Goal: Task Accomplishment & Management: Complete application form

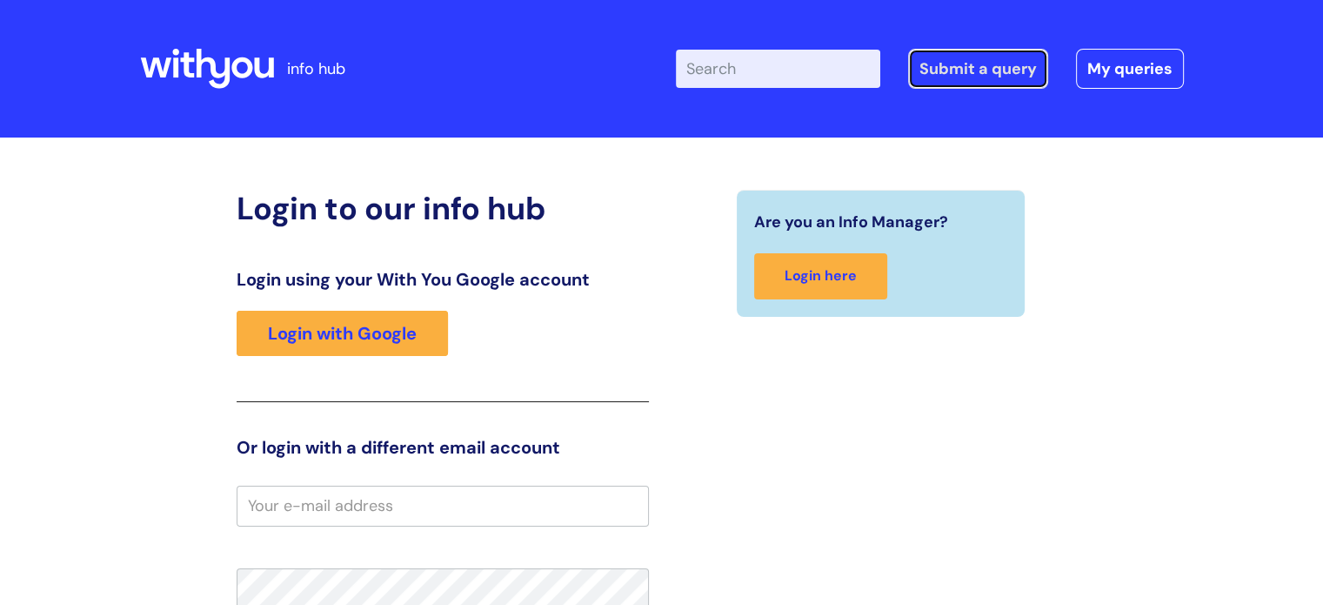
click at [967, 78] on link "Submit a query" at bounding box center [978, 69] width 140 height 40
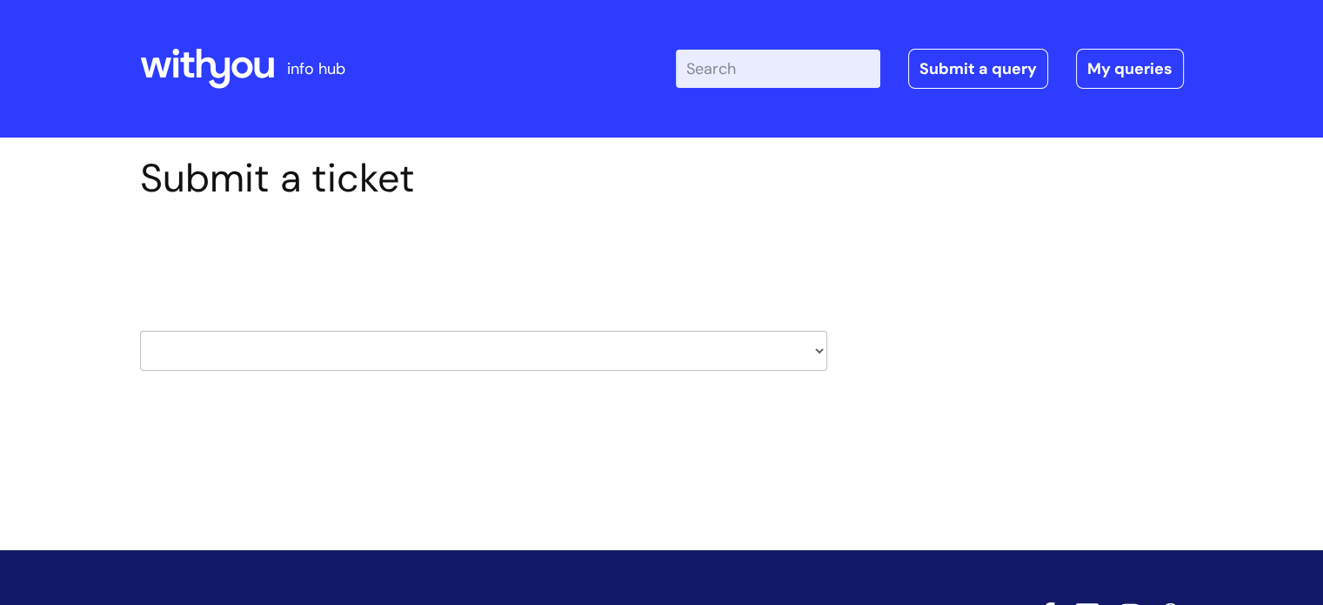
click at [506, 354] on select "HR / People IT and Support Clinical Drug Alerts Finance Accounts Data Support T…" at bounding box center [483, 351] width 687 height 40
select select "it_and_support"
click at [140, 331] on select "HR / People IT and Support Clinical Drug Alerts Finance Accounts Data Support T…" at bounding box center [483, 351] width 687 height 40
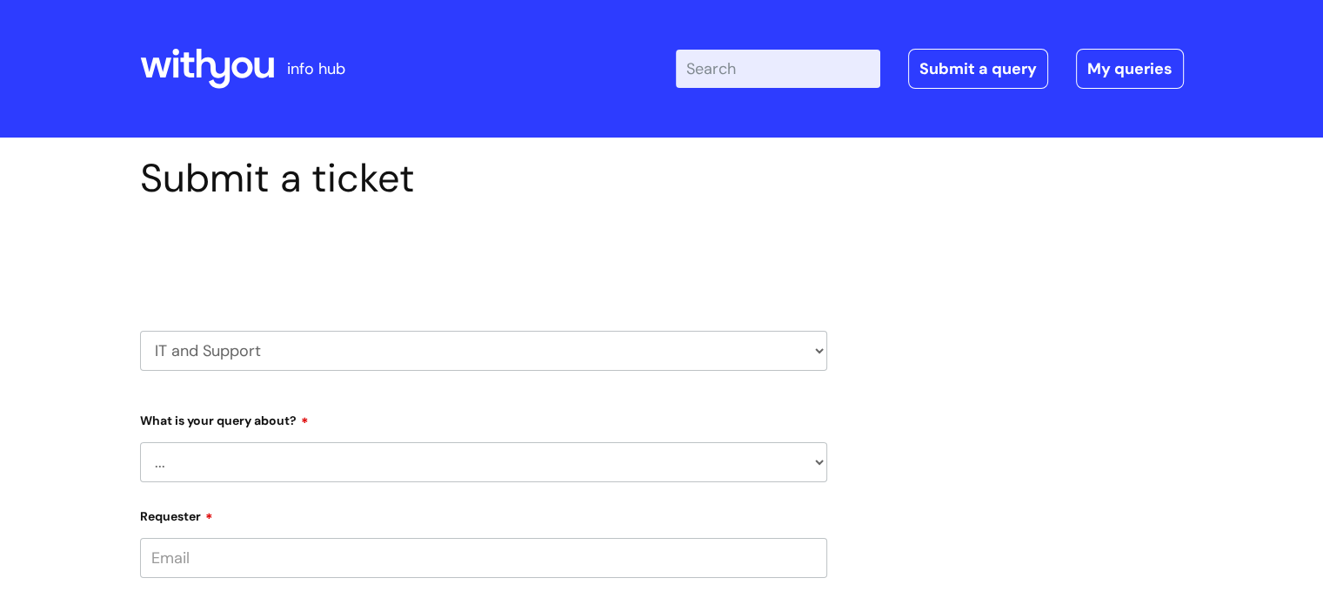
click at [375, 454] on select "... Mobile Phone Reset & MFA Accounts, Starters and Leavers IT Hardware issue I…" at bounding box center [483, 462] width 687 height 40
select select "I need help logging in"
click at [140, 442] on select "... Mobile Phone Reset & MFA Accounts, Starters and Leavers IT Hardware issue I…" at bounding box center [483, 462] width 687 height 40
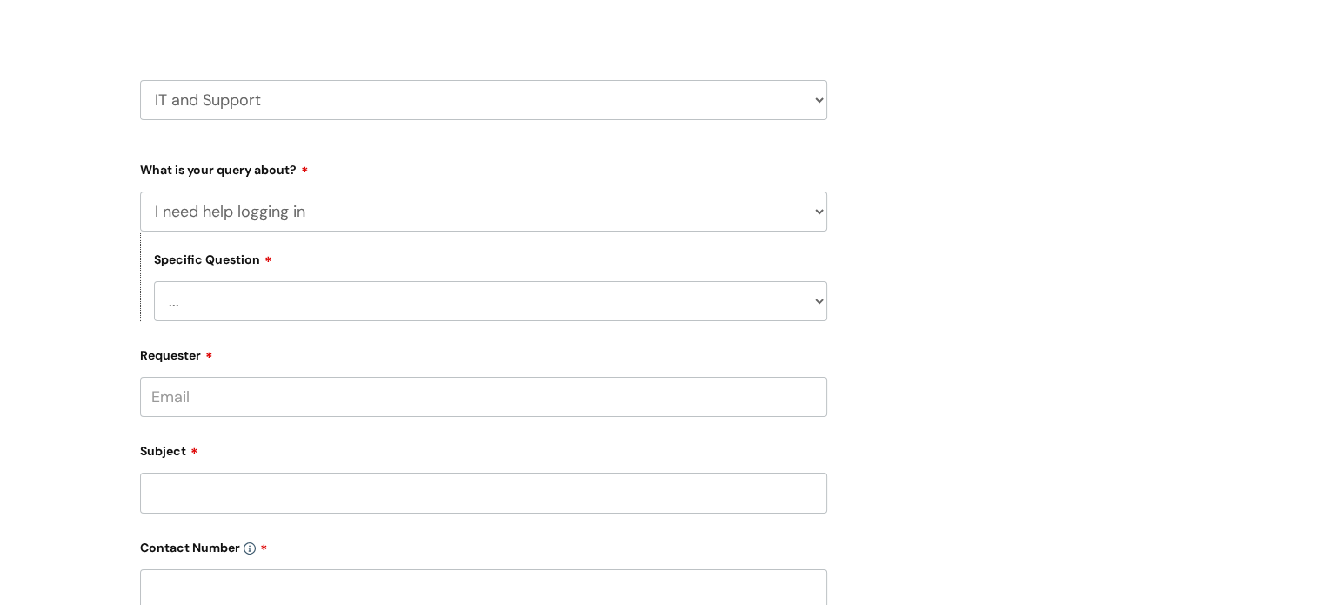
scroll to position [261, 0]
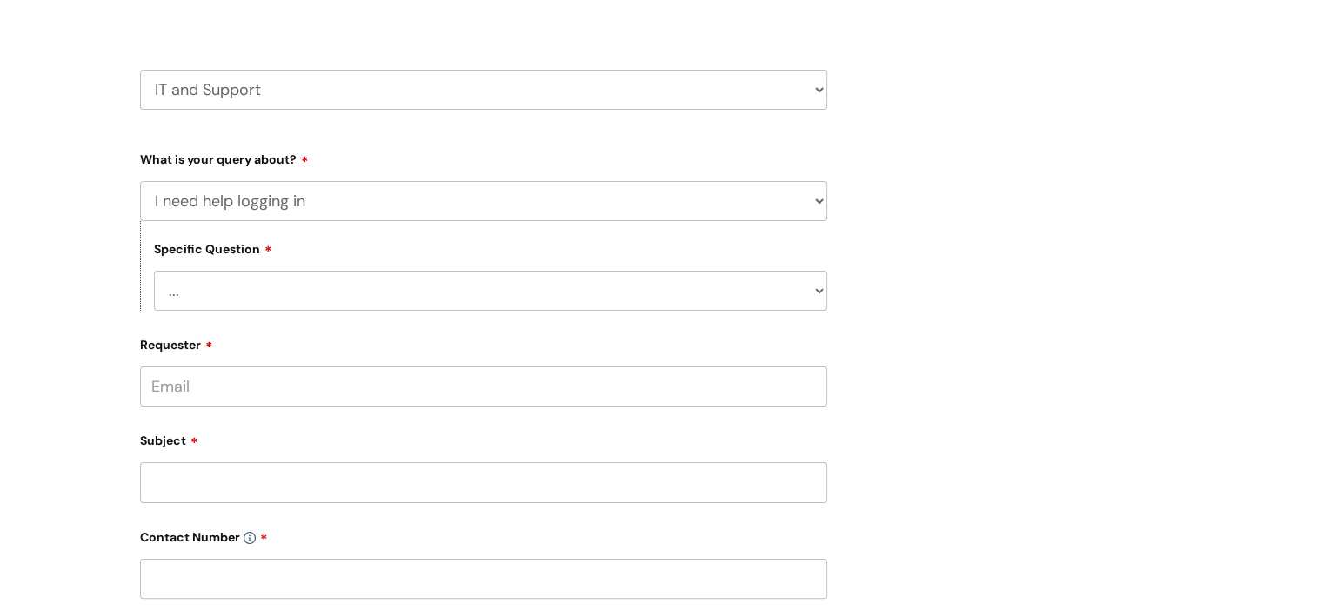
click at [309, 284] on select "... I need help logging into my laptop/chromebook I need access or help logging…" at bounding box center [490, 291] width 673 height 40
select select "I need access or help logging into a system, including Single Sign On"
click at [154, 271] on select "... I need help logging into my laptop/chromebook I need access or help logging…" at bounding box center [490, 291] width 673 height 40
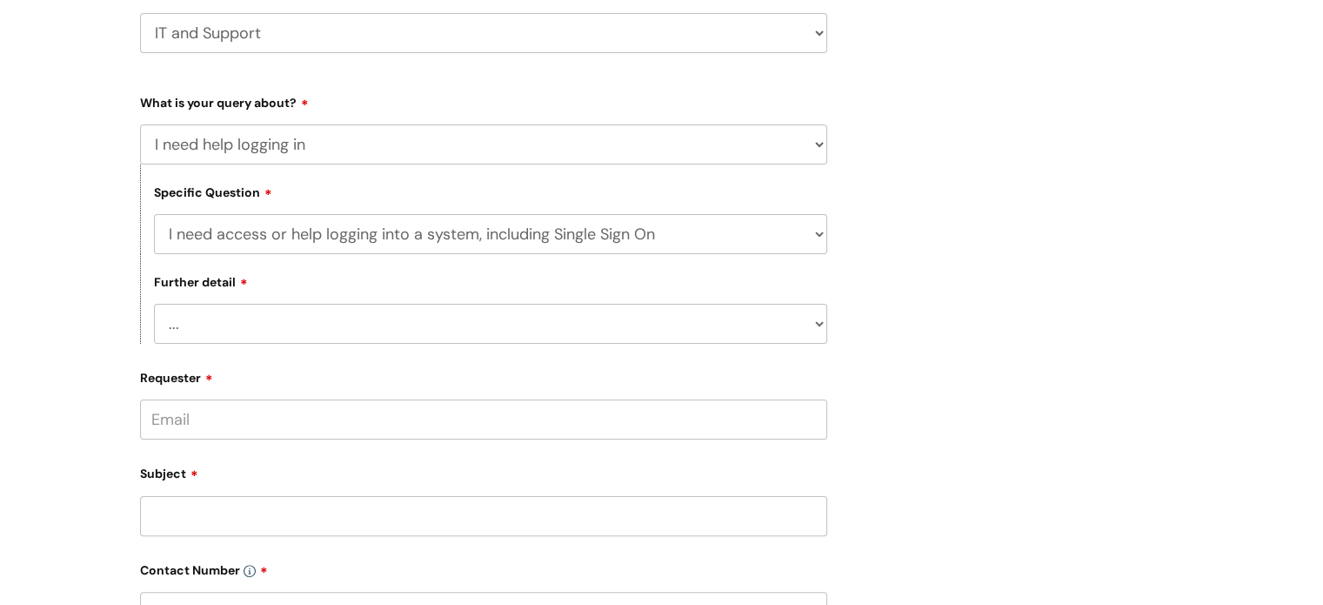
scroll to position [348, 0]
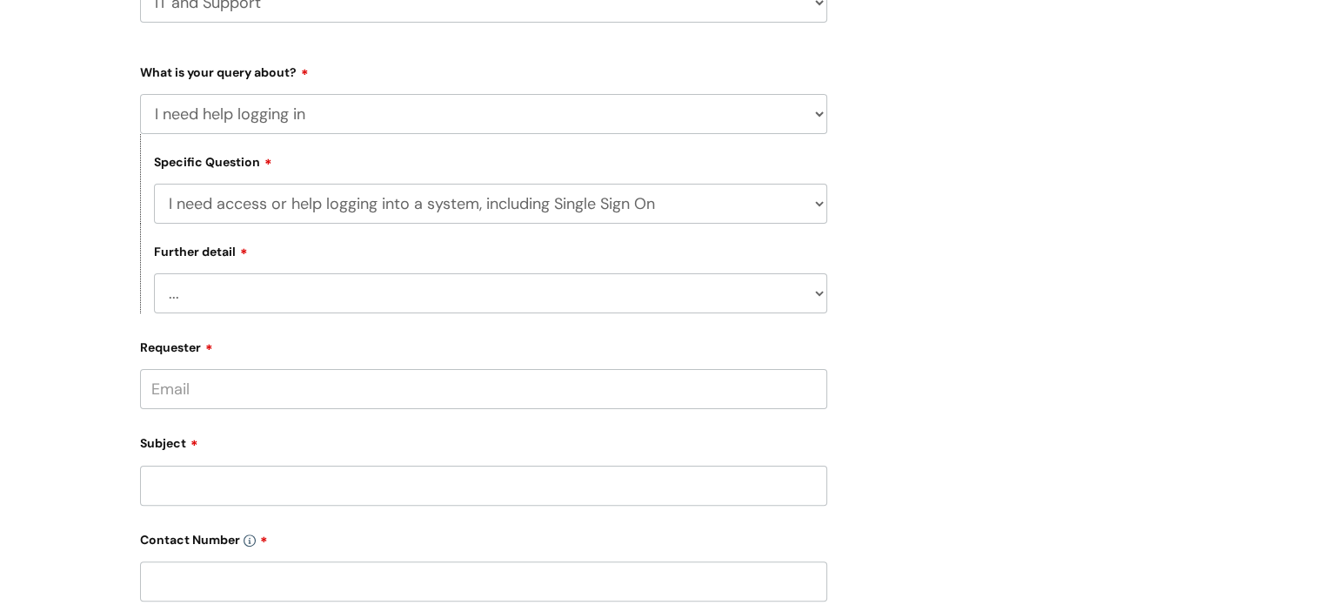
click at [318, 297] on select "... Nebula Halo IT Portal PCMIS [PERSON_NAME] iTrent CJSM NHS email Summary Car…" at bounding box center [490, 293] width 673 height 40
select select "Nebula"
click at [154, 274] on select "... Nebula Halo IT Portal PCMIS [PERSON_NAME] iTrent CJSM NHS email Summary Car…" at bounding box center [490, 293] width 673 height 40
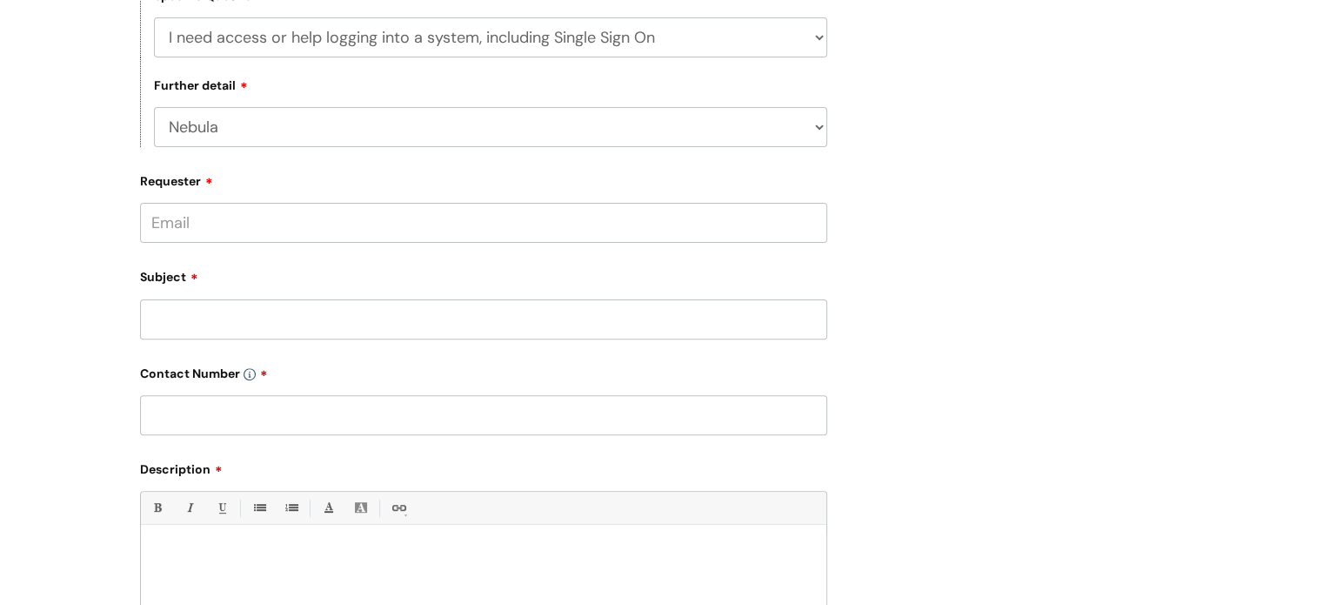
scroll to position [522, 0]
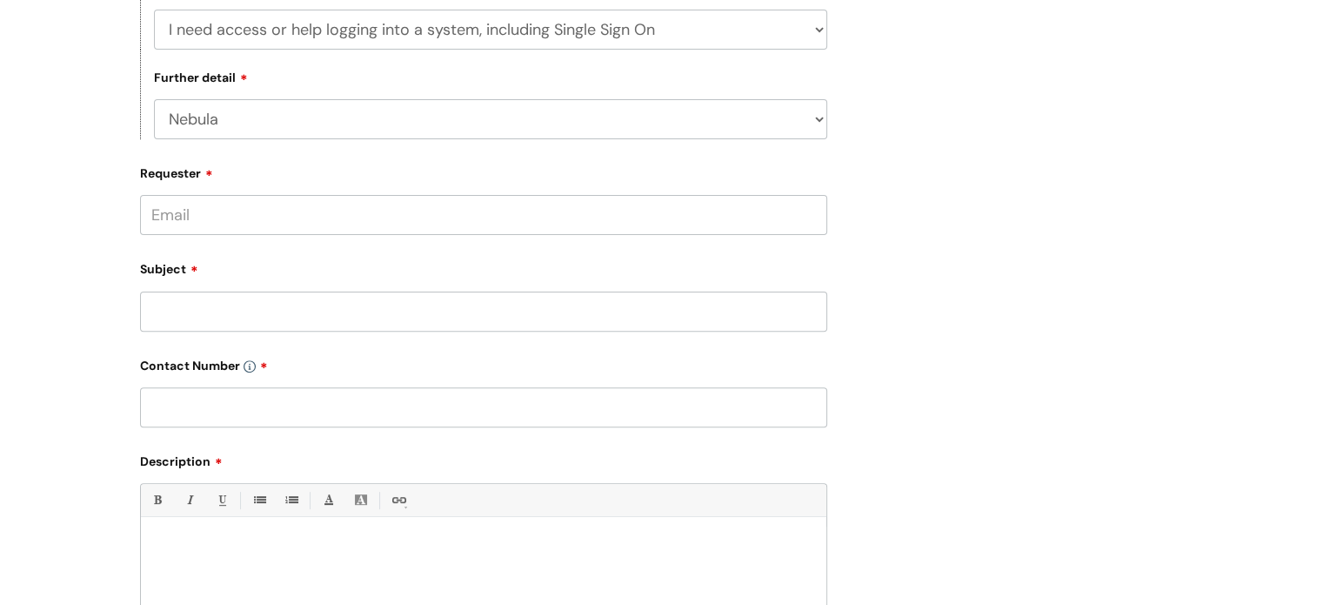
click at [258, 218] on input "Requester" at bounding box center [483, 215] width 687 height 40
type input "[PERSON_NAME][EMAIL_ADDRESS][PERSON_NAME][DOMAIN_NAME]"
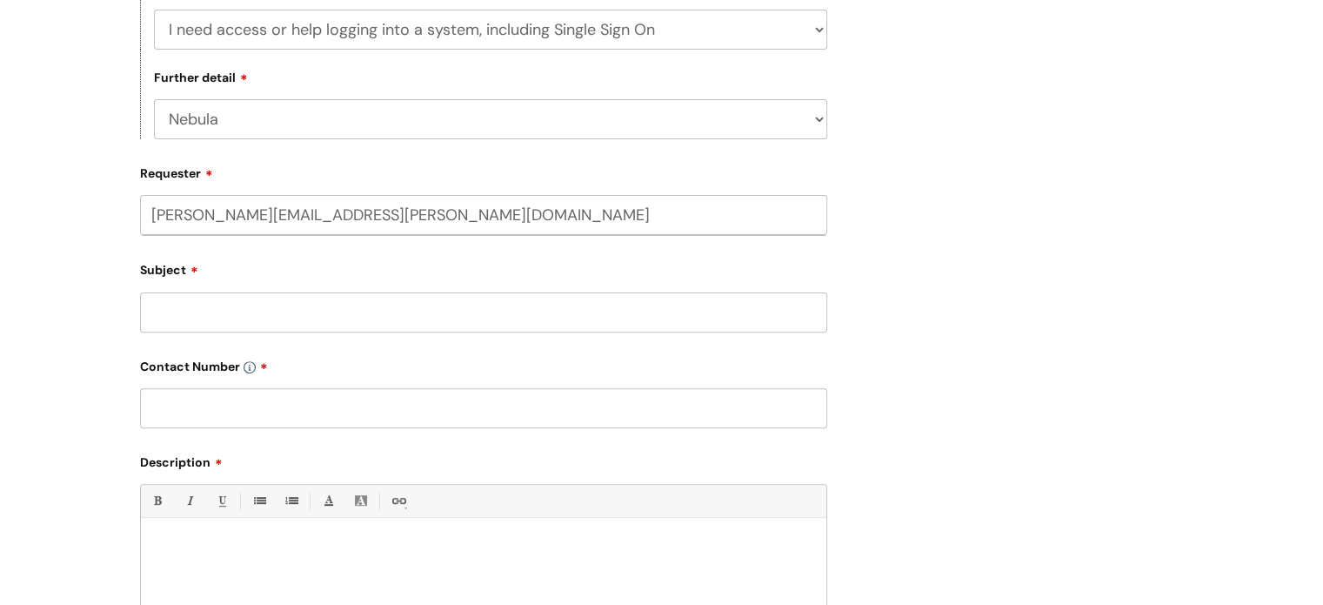
click at [236, 292] on div "Subject" at bounding box center [483, 293] width 687 height 77
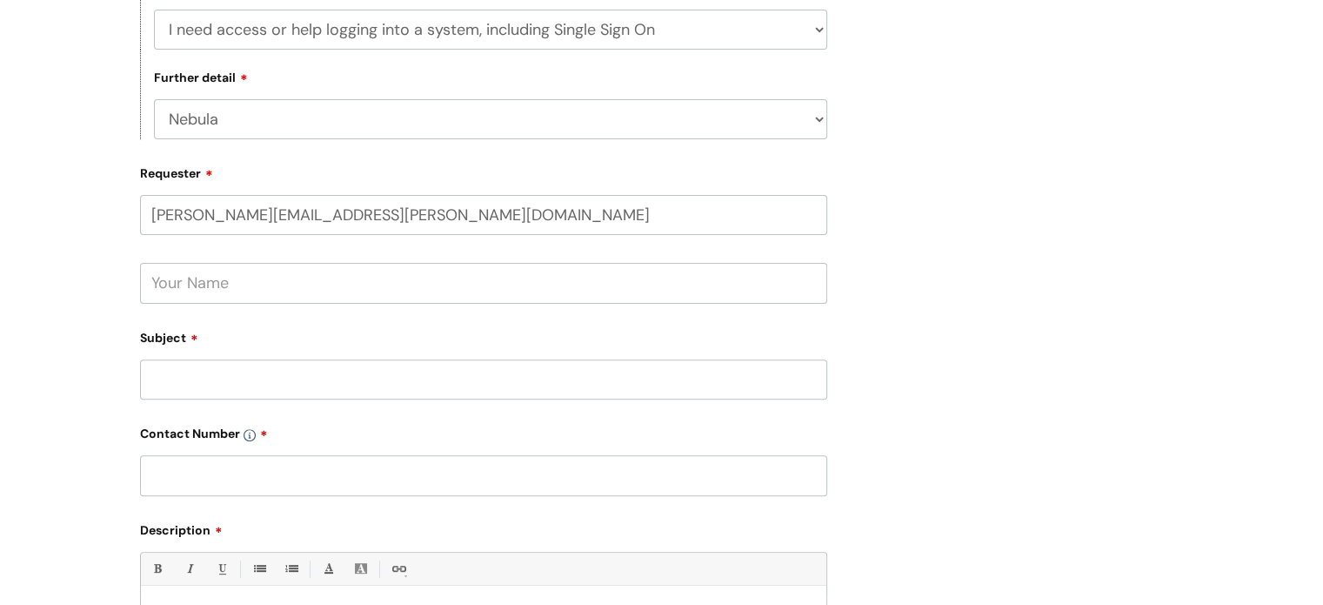
click at [244, 280] on input "text" at bounding box center [483, 283] width 687 height 40
type input "[PERSON_NAME]"
click at [238, 378] on input "Subject" at bounding box center [483, 379] width 687 height 40
type input "r"
type input "asking for identity check"
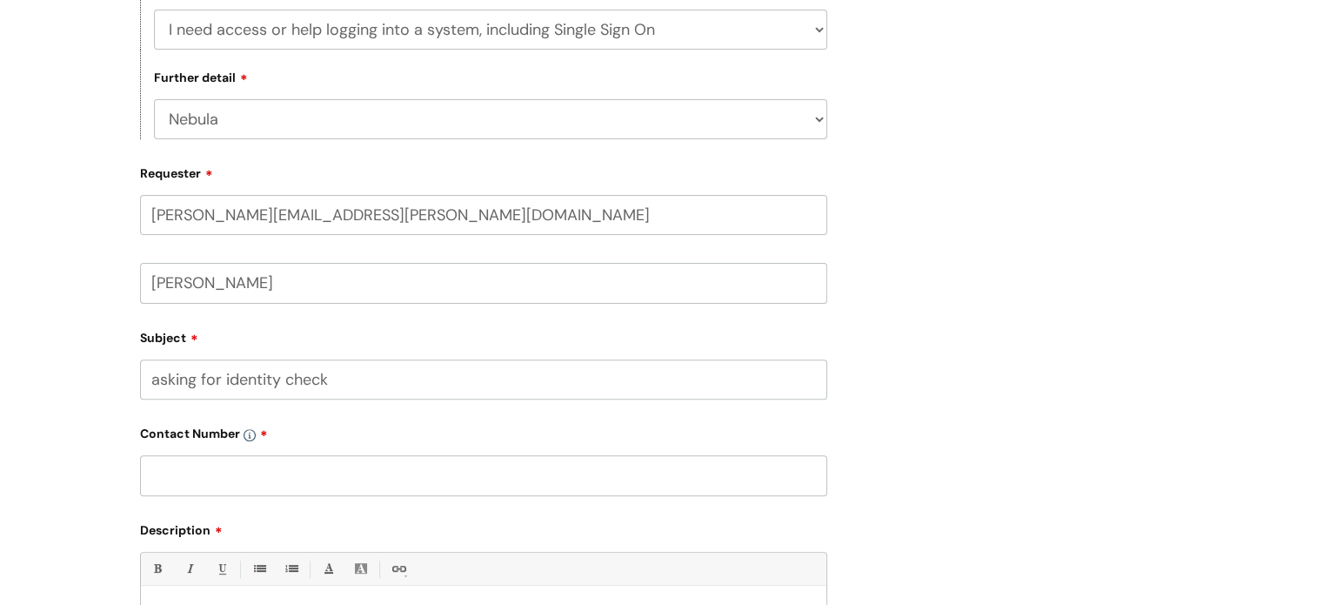
click at [258, 474] on input "text" at bounding box center [483, 475] width 687 height 40
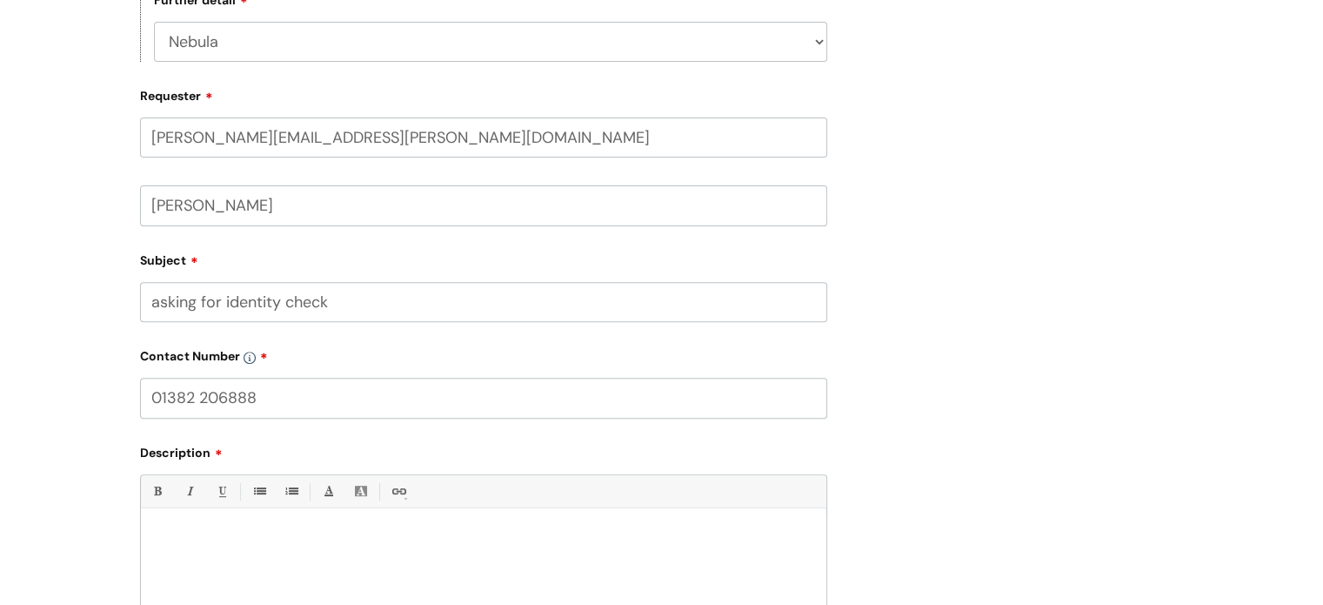
scroll to position [696, 0]
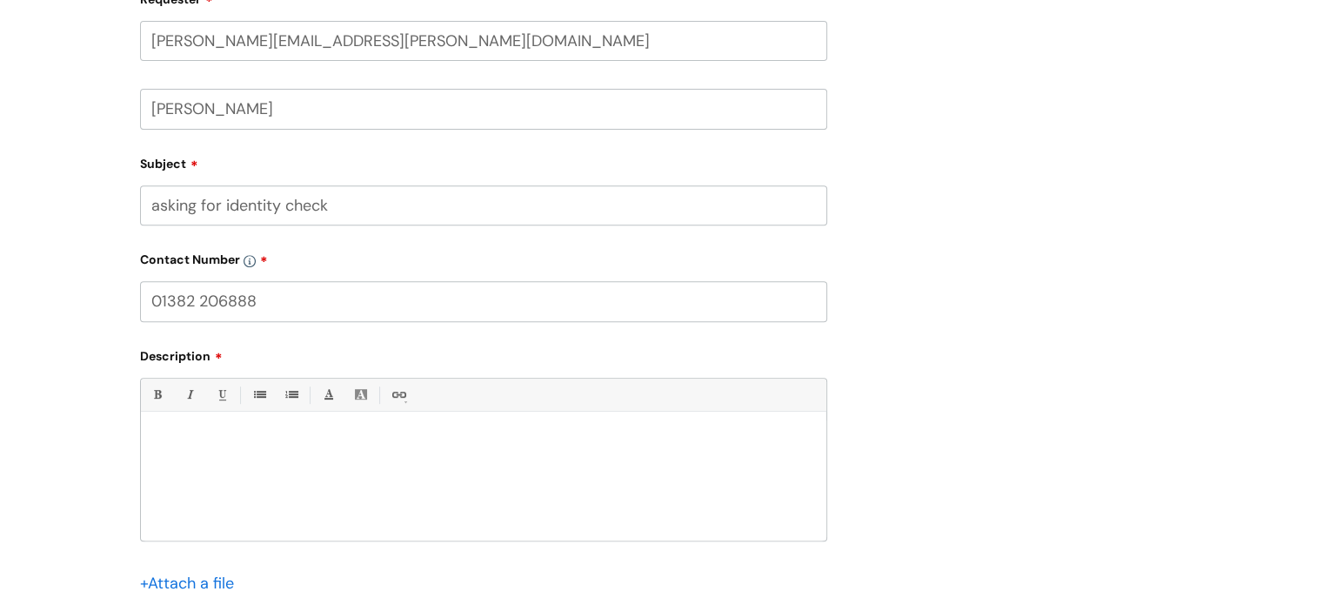
type input "01382 206888"
drag, startPoint x: 296, startPoint y: 434, endPoint x: 289, endPoint y: 424, distance: 12.5
click at [292, 432] on div at bounding box center [484, 480] width 686 height 120
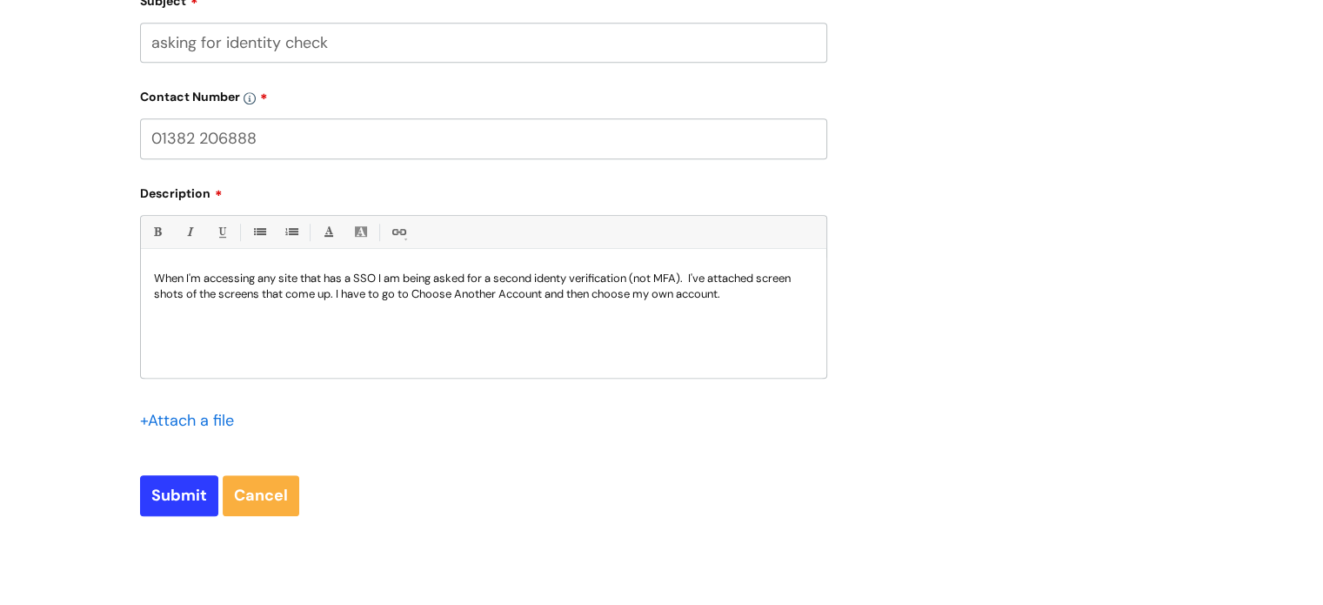
scroll to position [870, 0]
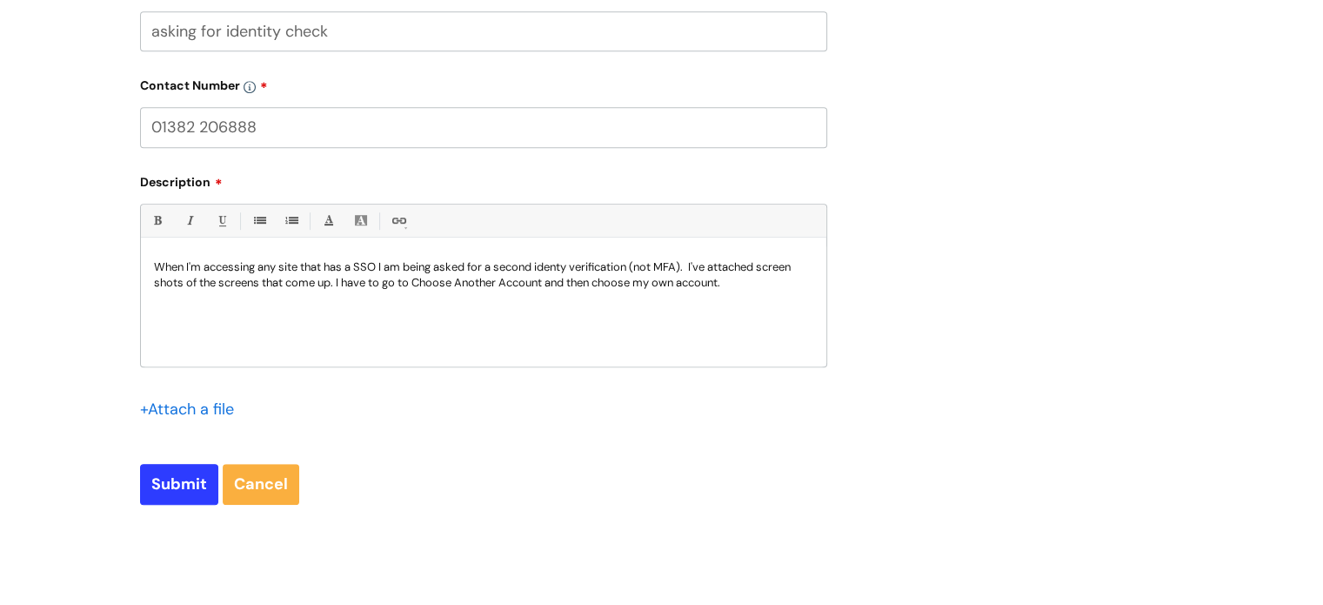
click at [208, 406] on input "file" at bounding box center [183, 409] width 87 height 22
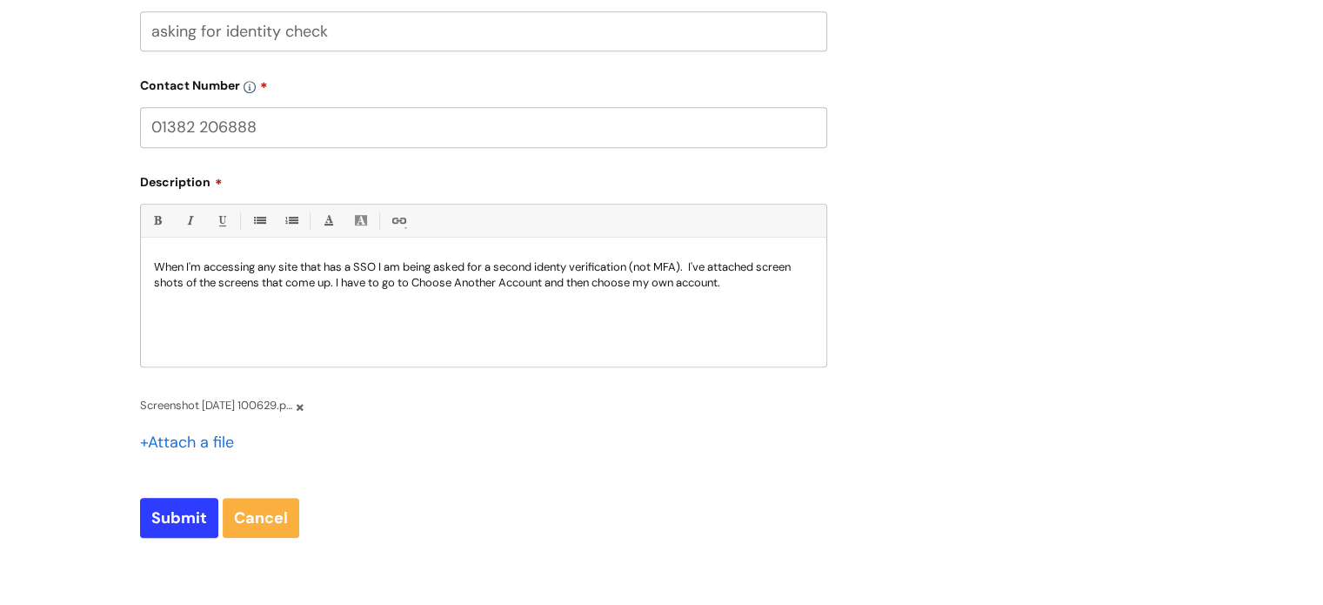
click at [207, 438] on input "file" at bounding box center [183, 442] width 87 height 22
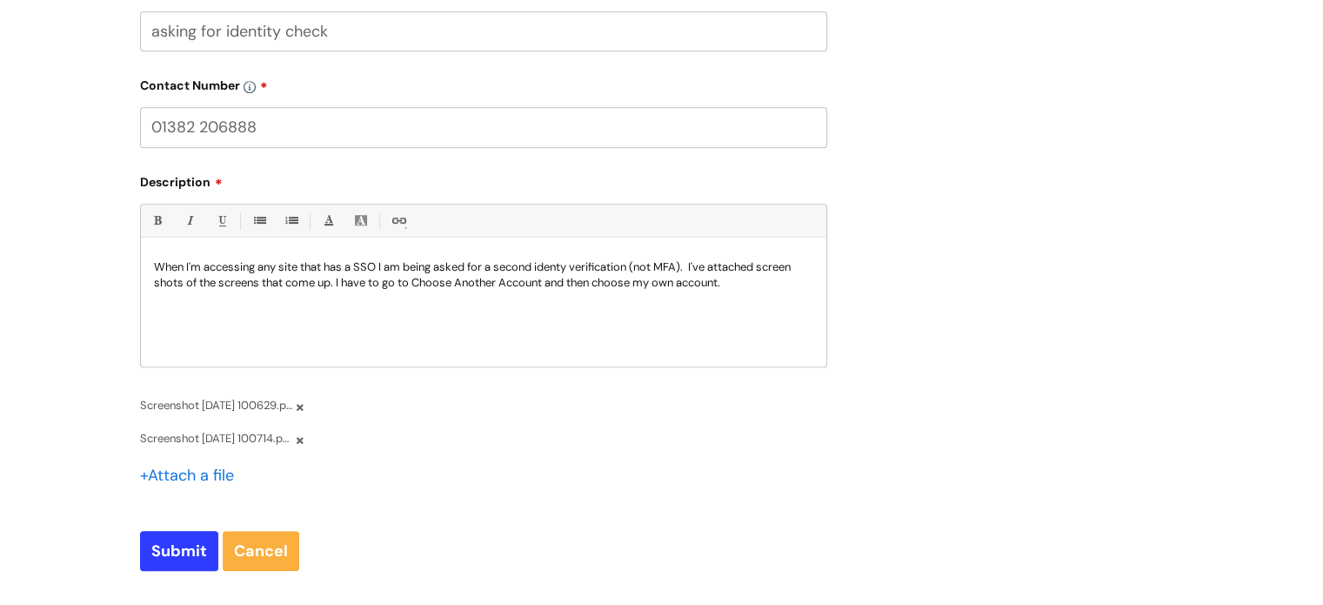
drag, startPoint x: 557, startPoint y: 264, endPoint x: 539, endPoint y: 304, distance: 43.6
click at [539, 304] on div "When I'm accessing any site that has a SSO I am being asked for a second identy…" at bounding box center [484, 306] width 686 height 120
click at [571, 267] on p "When I'm accessing any site that has a SSO I am being asked for a second identy…" at bounding box center [483, 274] width 659 height 31
click at [682, 329] on div "When I'm accessing any site that has a SSO I am being asked for a second identi…" at bounding box center [484, 306] width 686 height 120
click at [760, 282] on p "When I'm accessing any site that has a SSO I am being asked for a second identi…" at bounding box center [483, 274] width 659 height 31
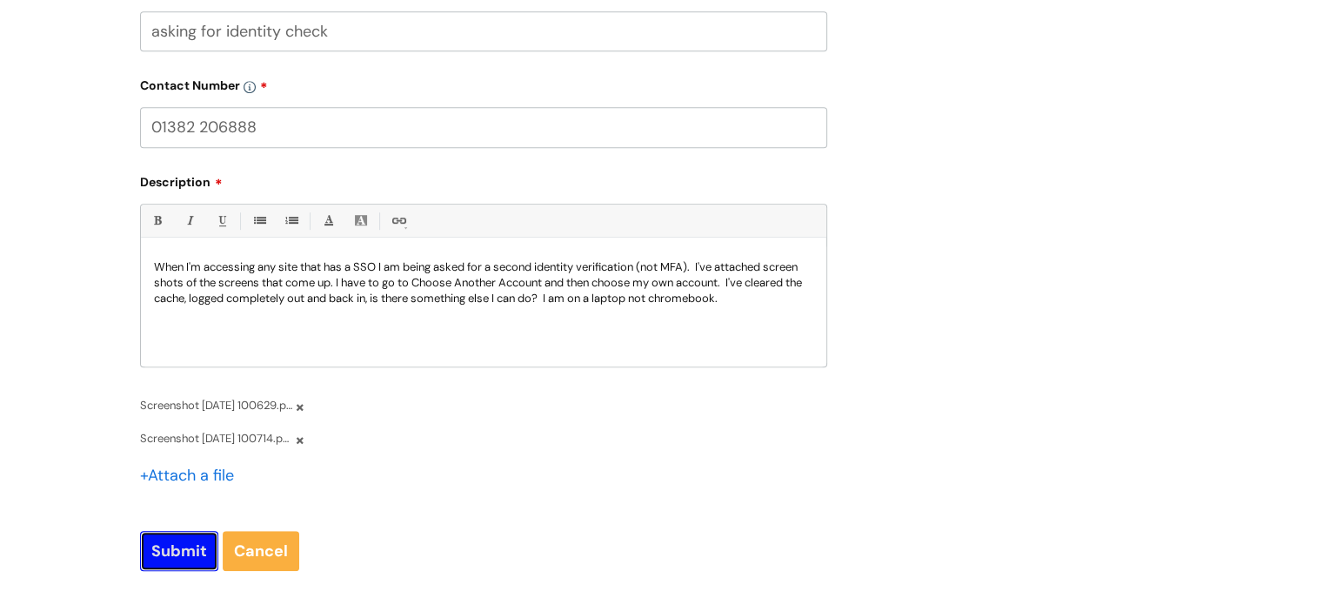
click at [157, 545] on input "Submit" at bounding box center [179, 551] width 78 height 40
type input "Please Wait..."
